Goal: Obtain resource: Obtain resource

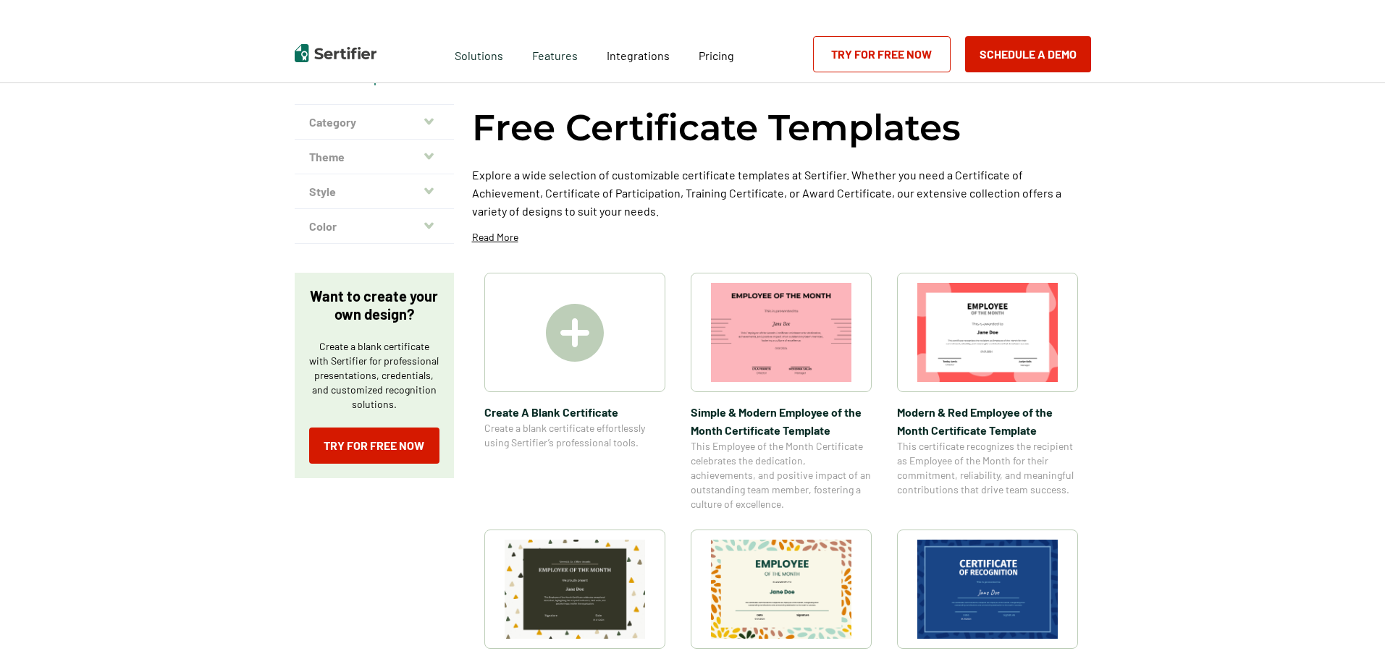
scroll to position [72, 0]
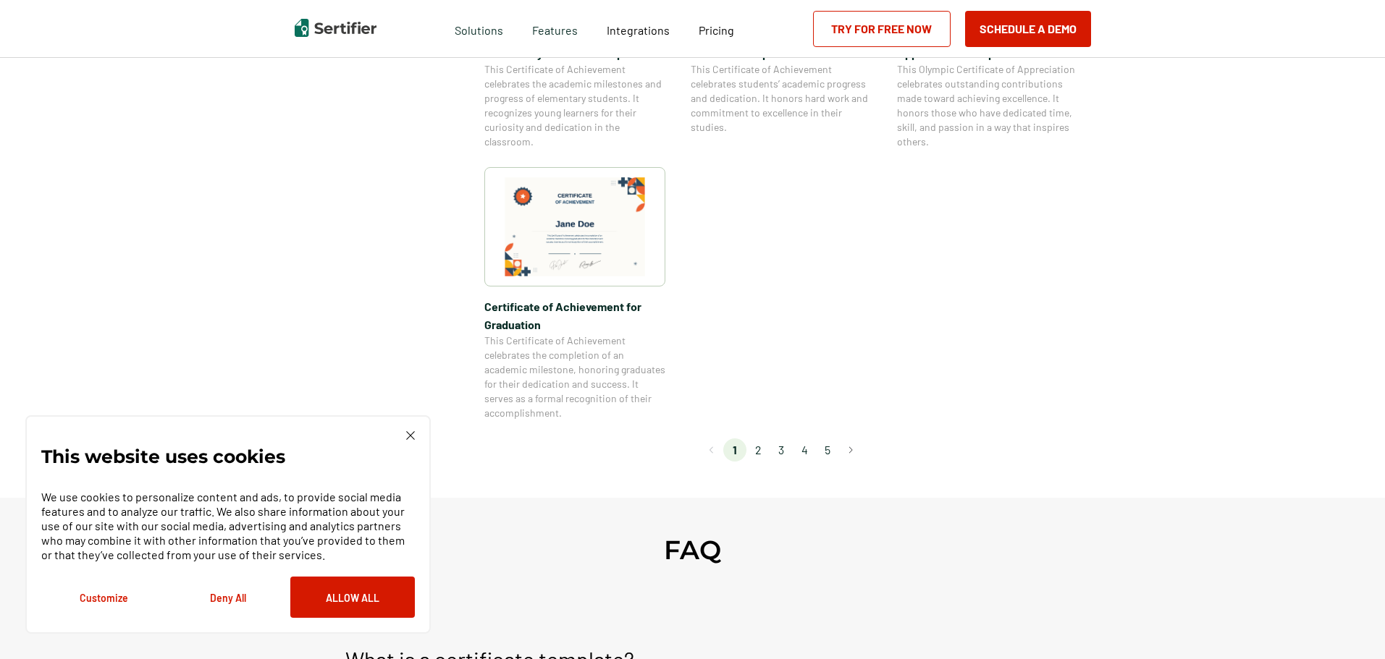
scroll to position [1230, 0]
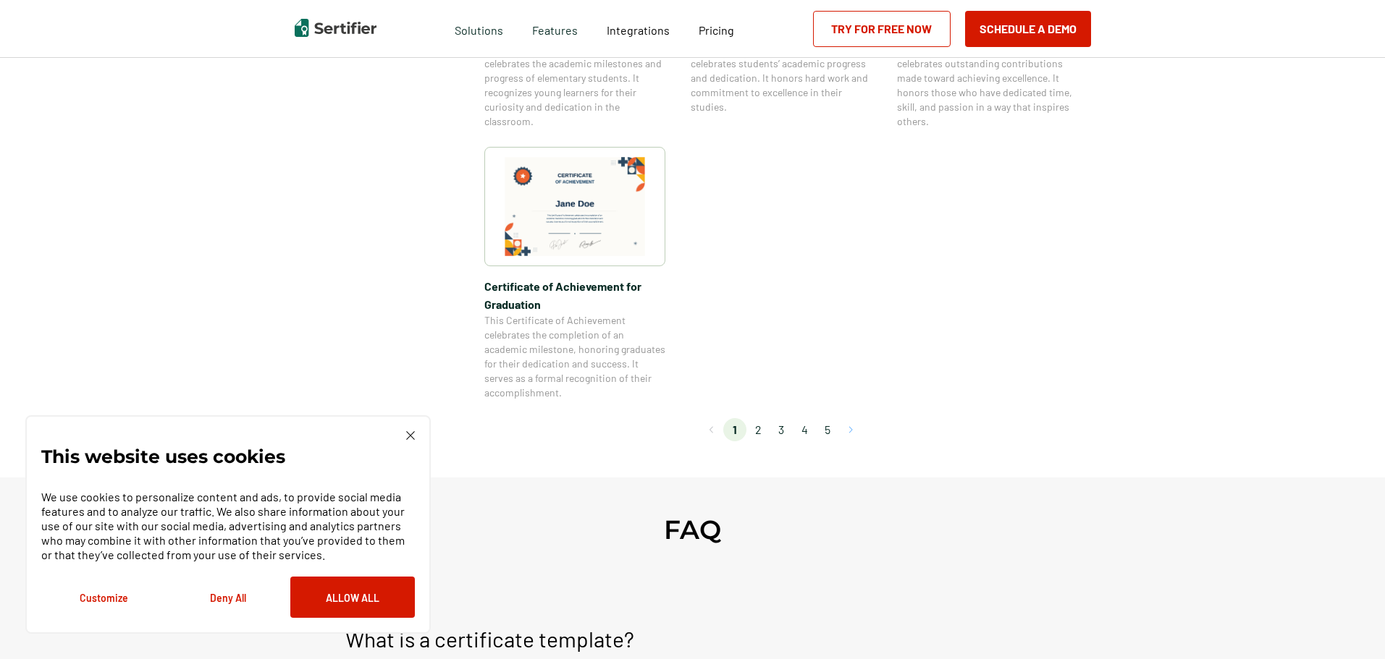
click at [844, 428] on button "Go to next page" at bounding box center [850, 429] width 23 height 23
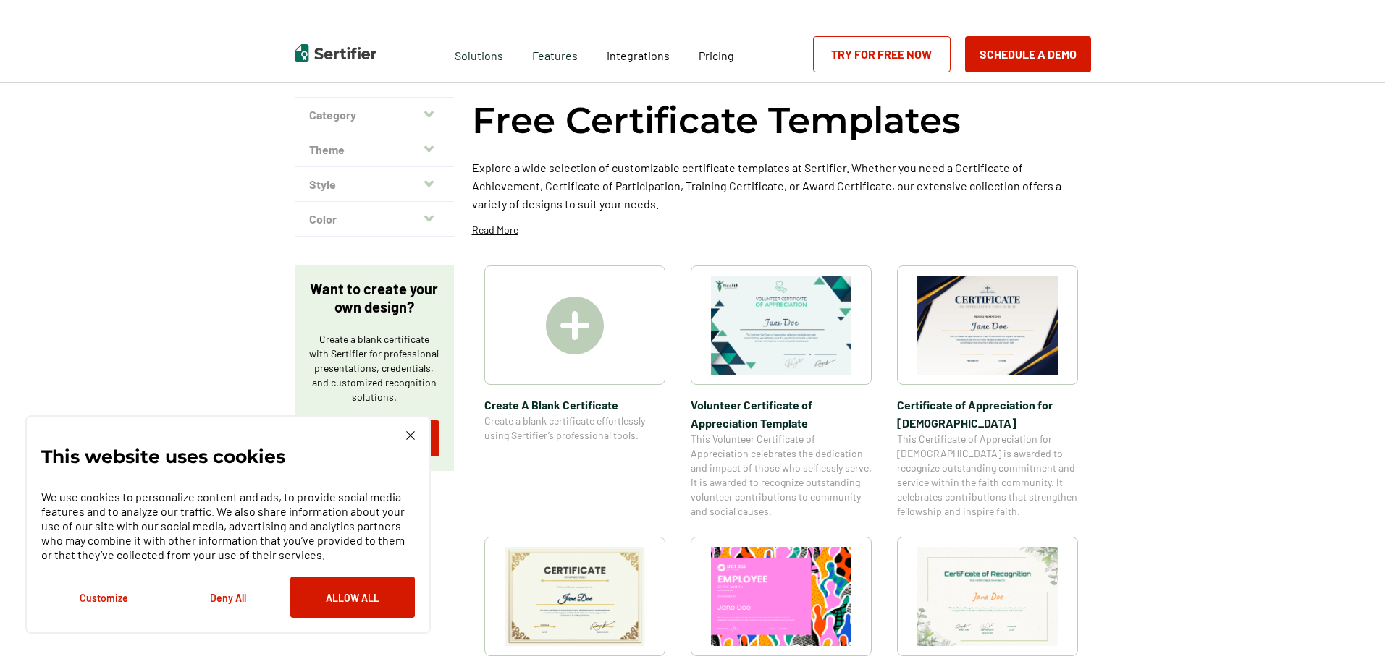
scroll to position [0, 0]
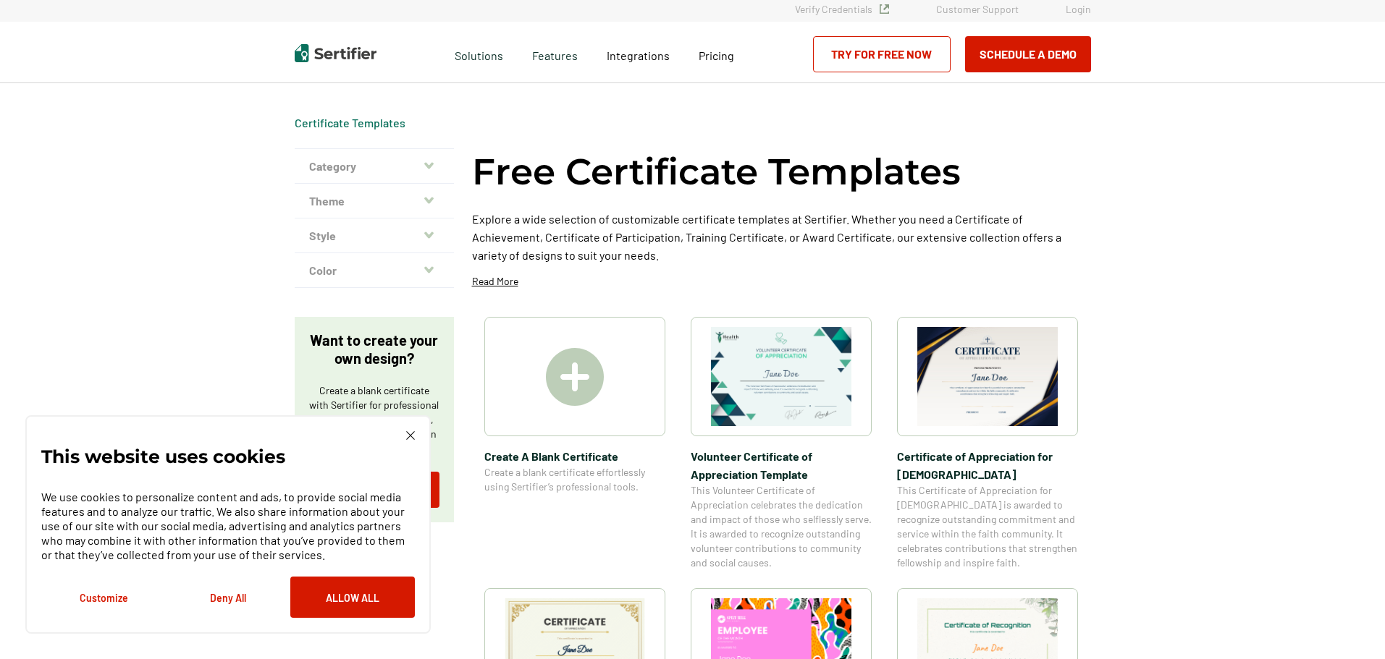
click at [406, 438] on img at bounding box center [410, 435] width 9 height 9
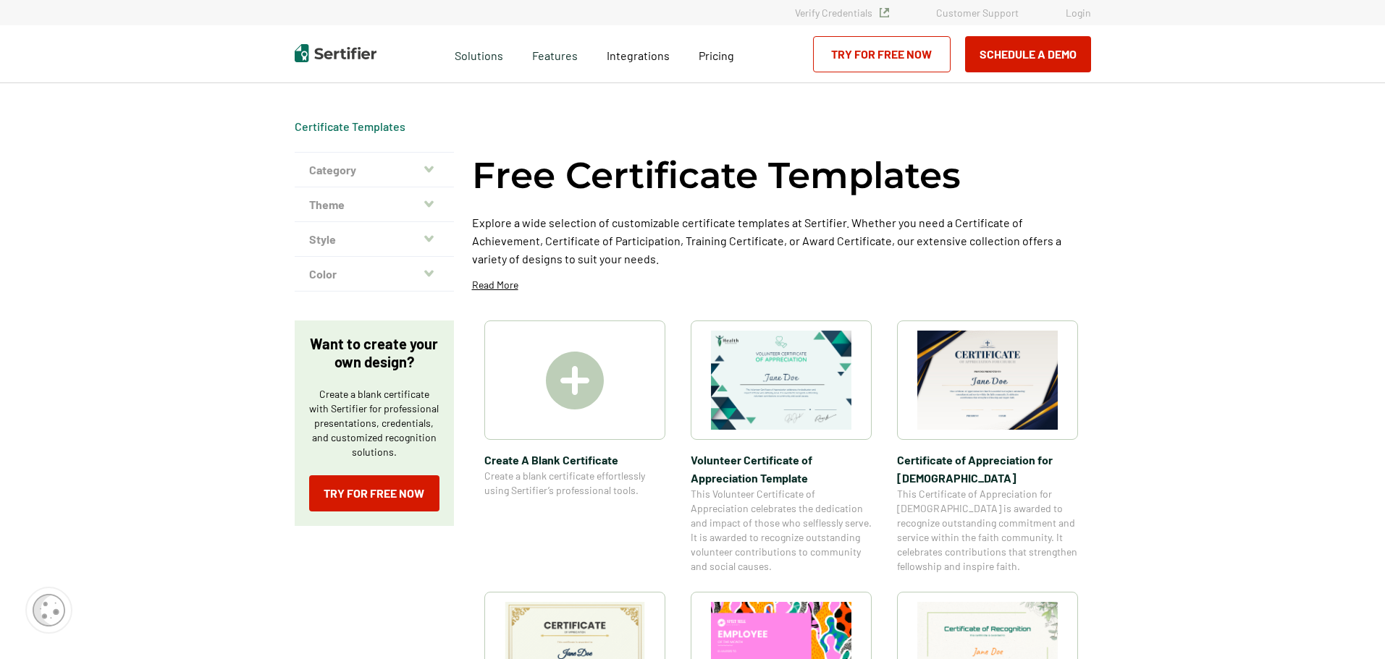
click at [366, 270] on button "Color" at bounding box center [374, 274] width 159 height 35
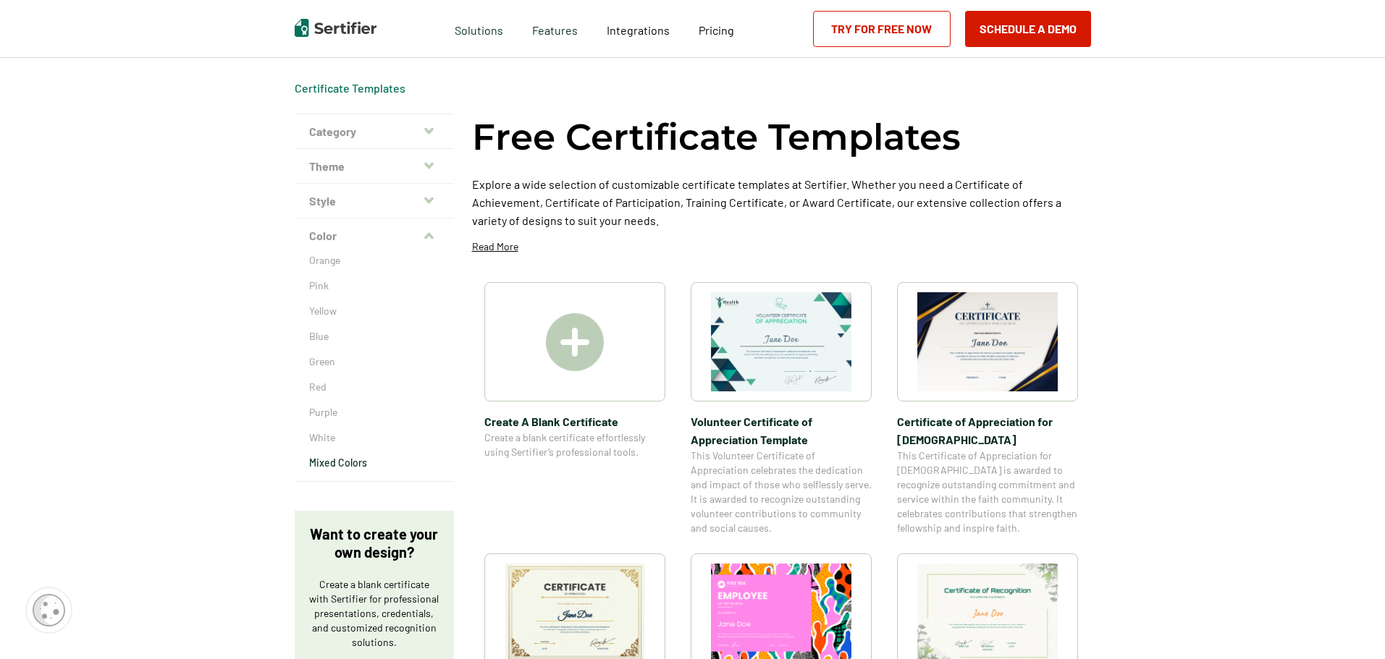
scroll to position [72, 0]
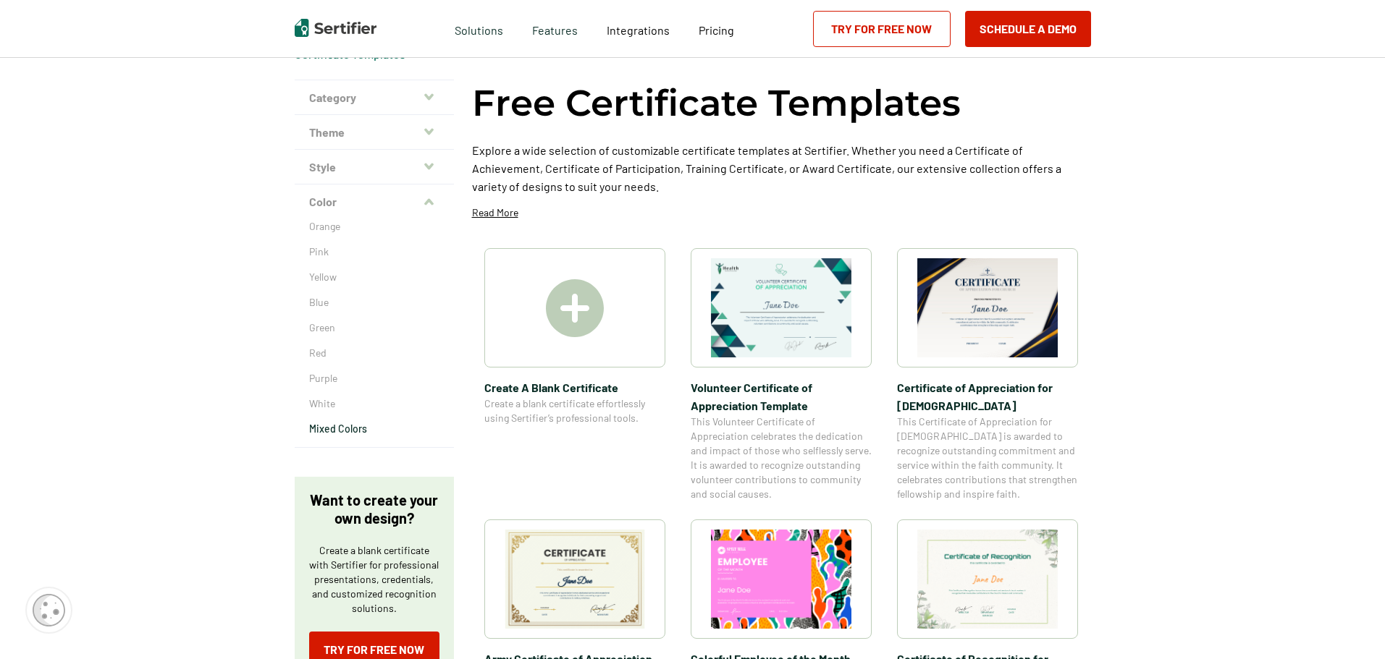
click at [342, 424] on p "Mixed Colors" at bounding box center [374, 429] width 130 height 14
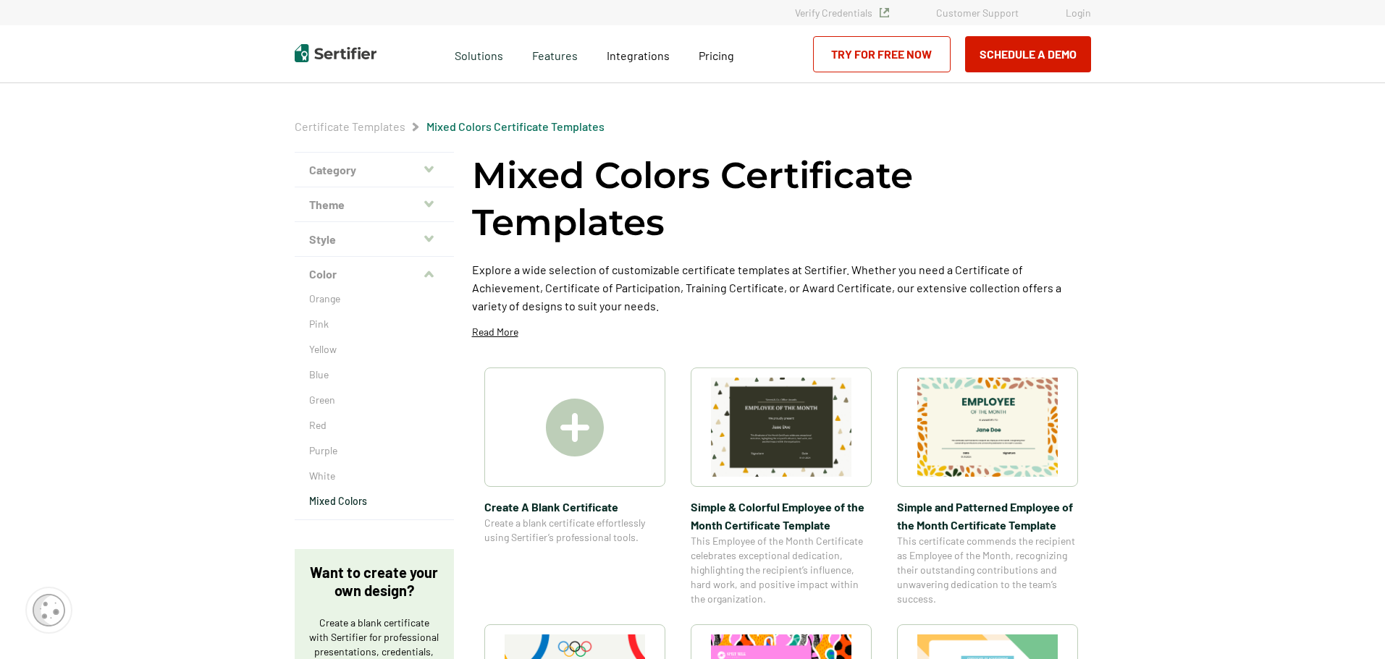
click at [344, 242] on button "Style" at bounding box center [374, 239] width 159 height 35
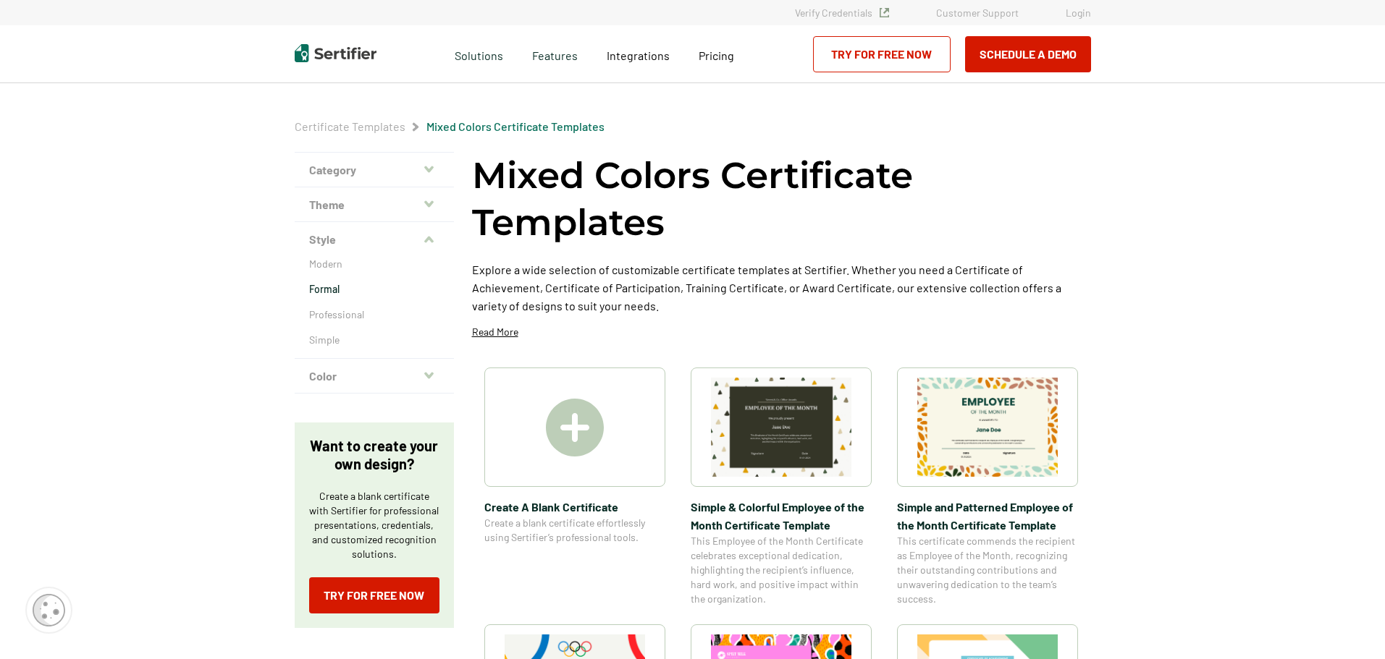
click at [327, 287] on p "Formal" at bounding box center [374, 289] width 130 height 14
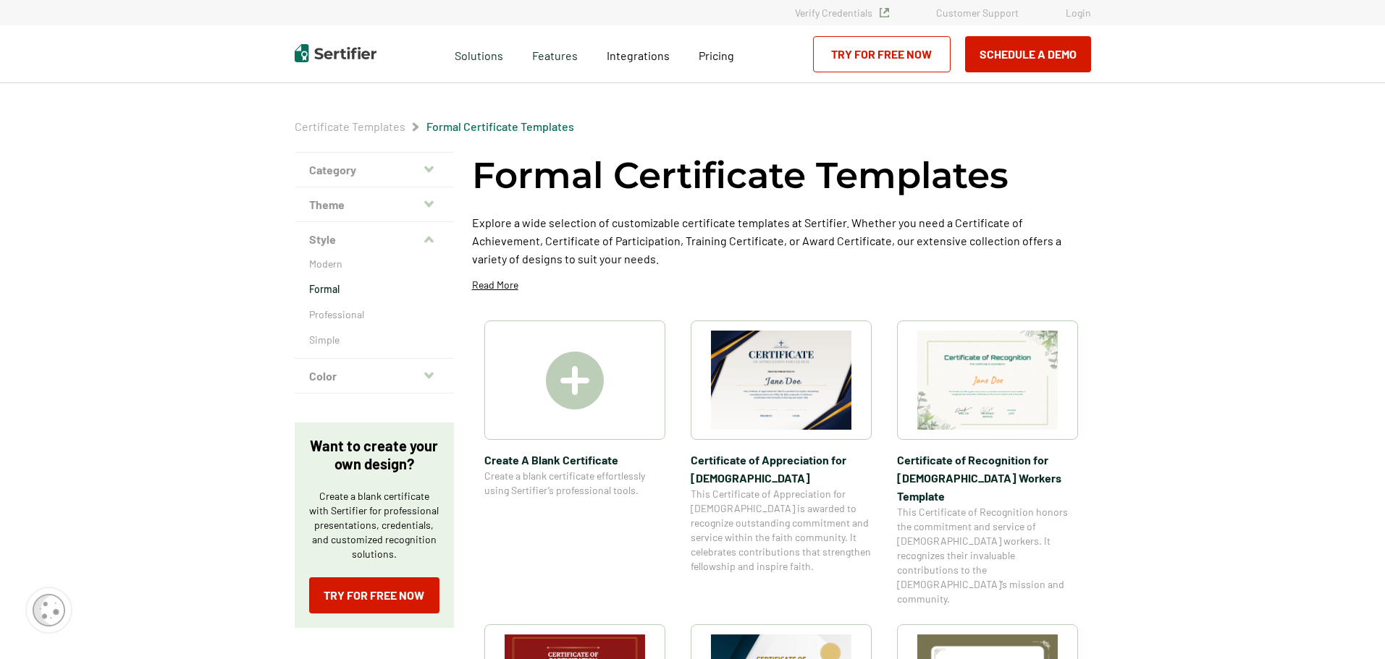
click at [565, 368] on img at bounding box center [575, 381] width 58 height 58
click at [393, 163] on button "Category" at bounding box center [374, 170] width 159 height 35
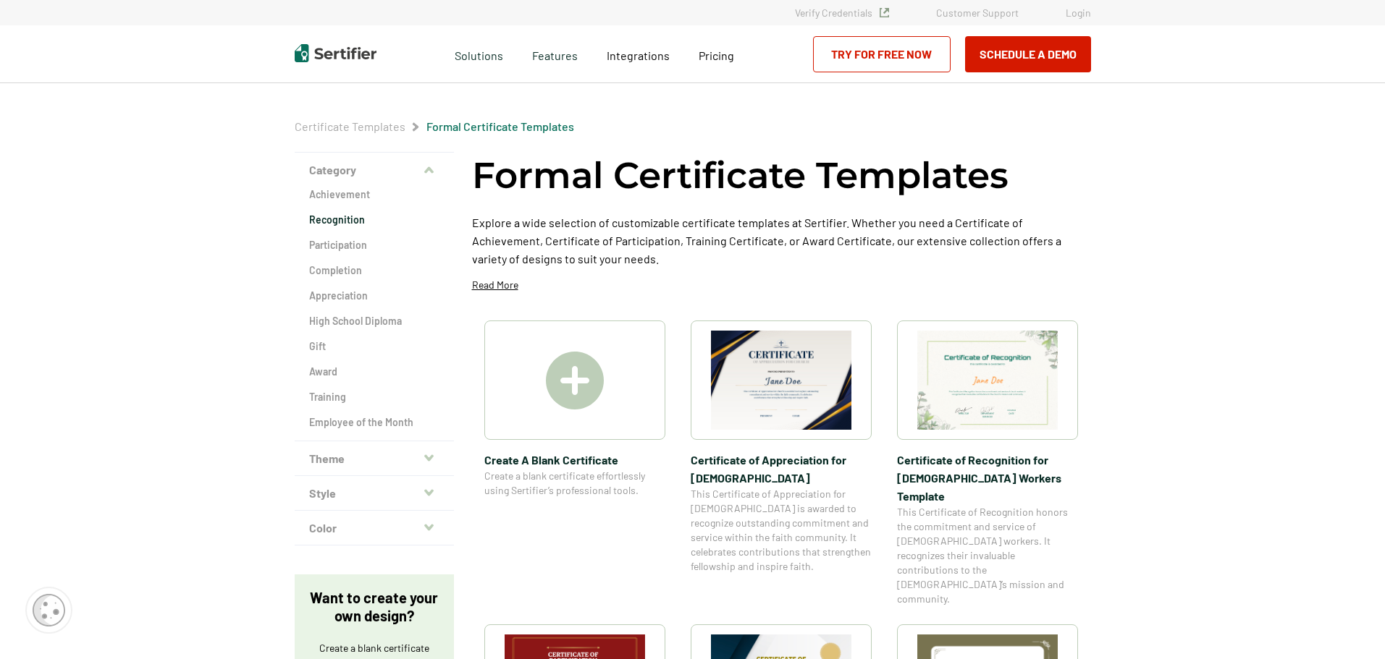
click at [365, 220] on h2 "Recognition" at bounding box center [374, 220] width 130 height 14
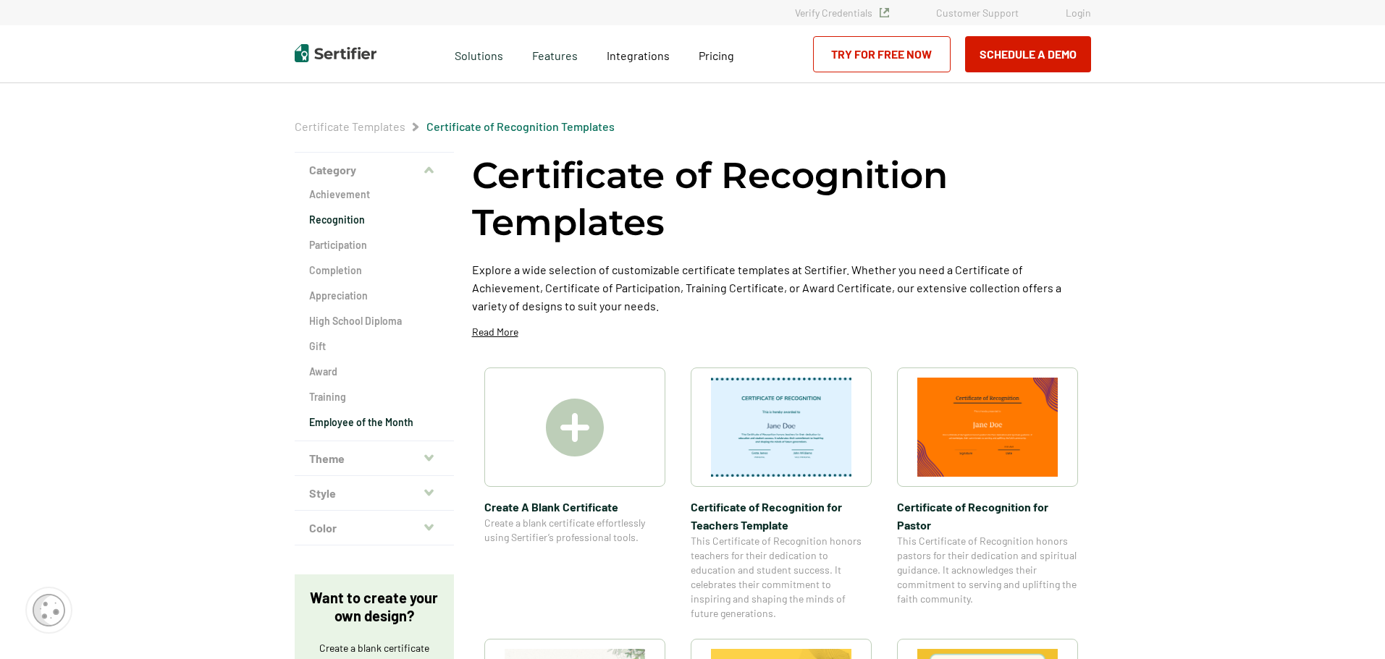
click at [375, 420] on h2 "Employee of the Month" at bounding box center [374, 422] width 130 height 14
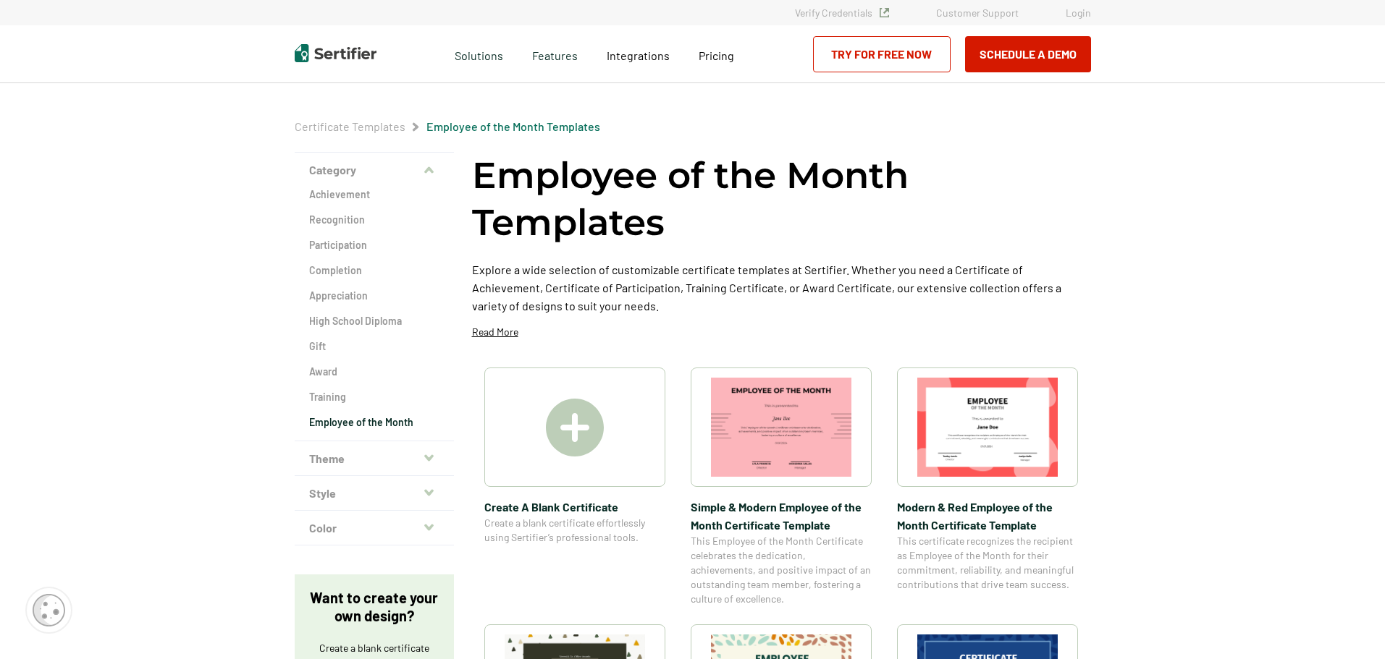
click at [784, 420] on img at bounding box center [781, 427] width 140 height 99
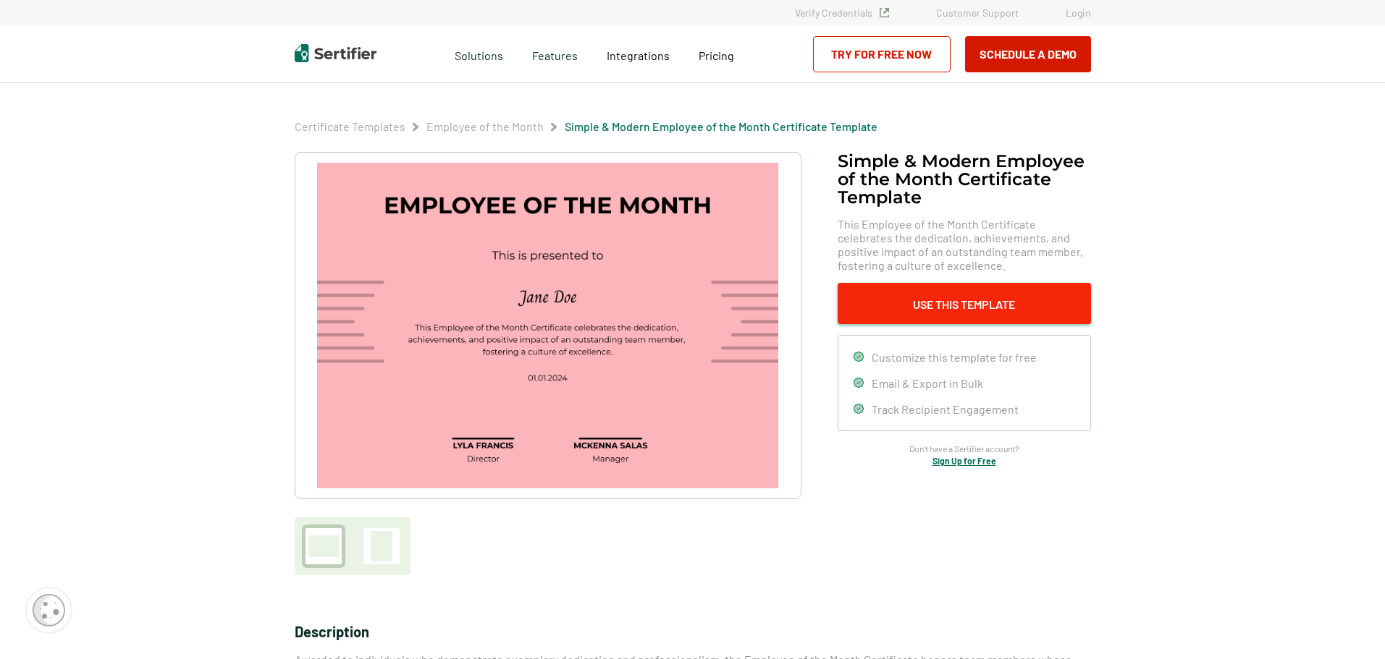
click at [1025, 300] on button "Use This Template" at bounding box center [963, 303] width 253 height 41
